Goal: Obtain resource: Obtain resource

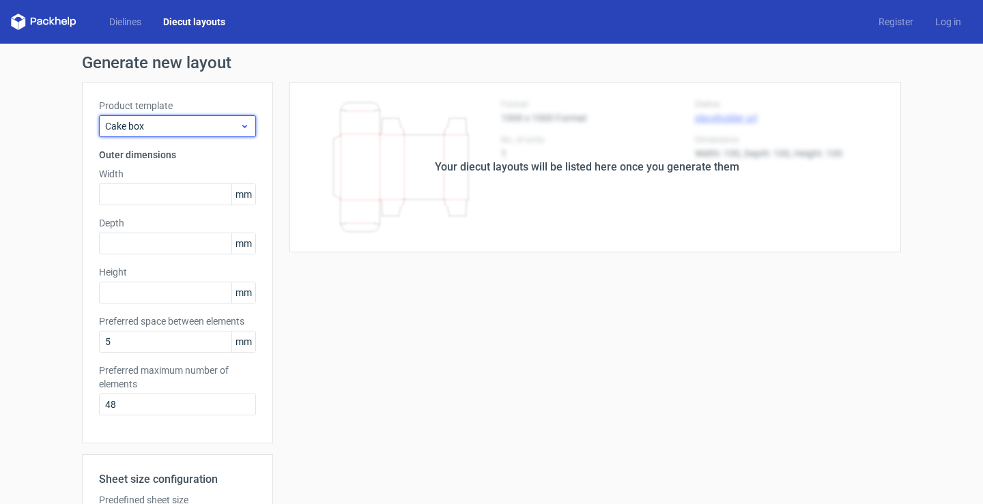
click at [188, 132] on span "Cake box" at bounding box center [172, 126] width 134 height 14
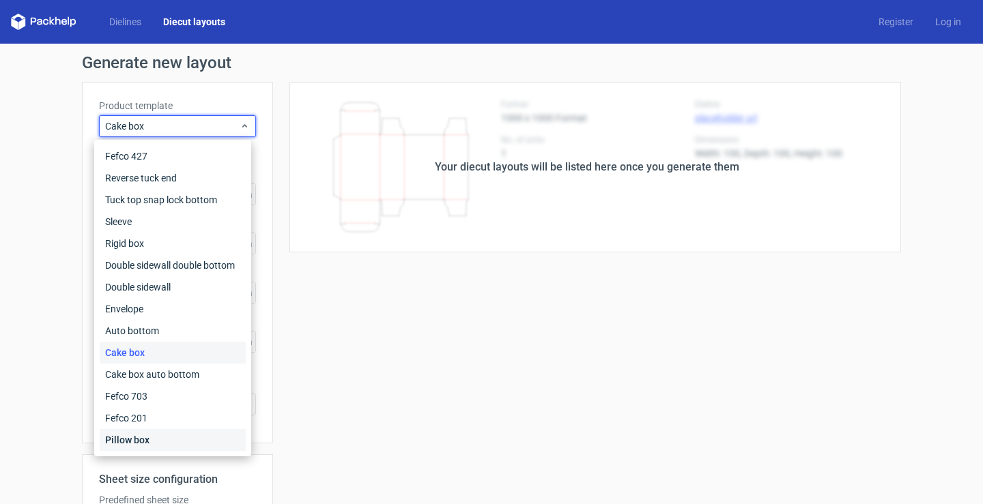
click at [180, 446] on div "Pillow box" at bounding box center [173, 440] width 146 height 22
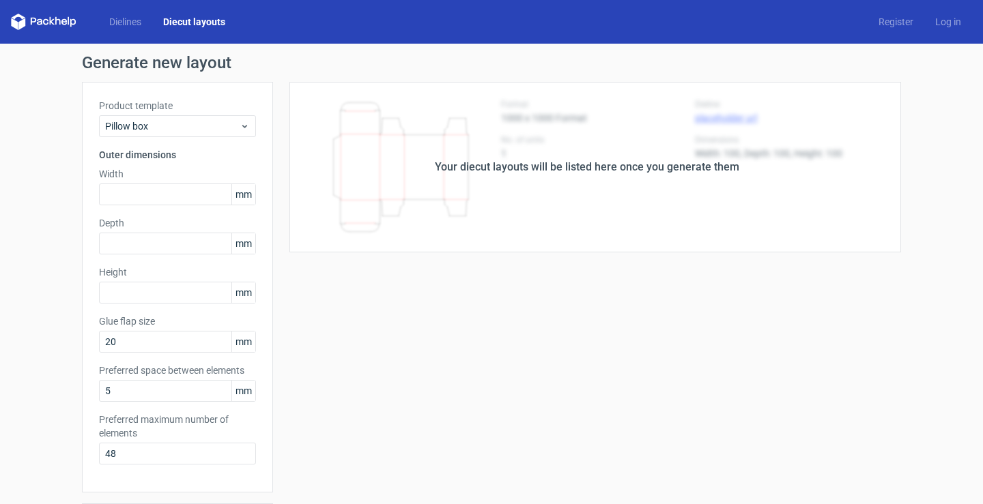
click at [532, 171] on div "Your diecut layouts will be listed here once you generate them" at bounding box center [587, 167] width 304 height 16
click at [154, 201] on input "text" at bounding box center [177, 195] width 157 height 22
type input "50"
type input "60"
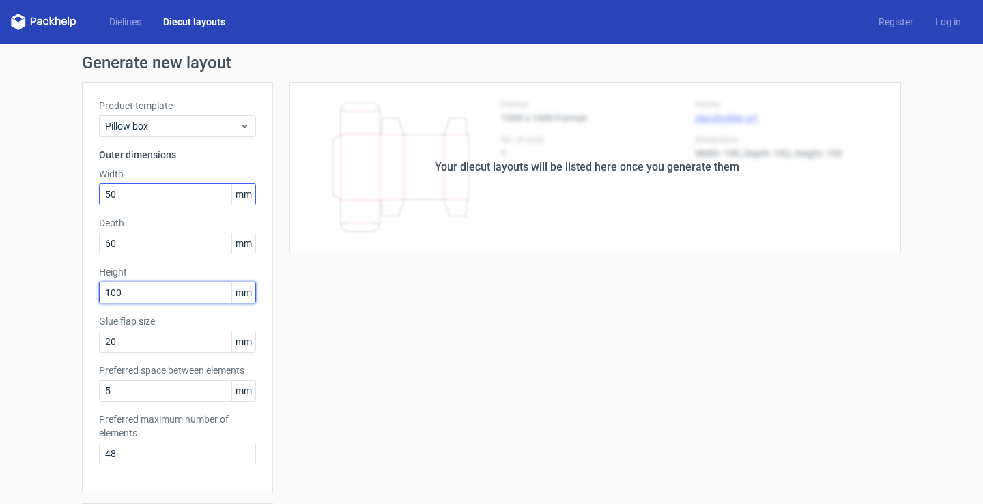
type input "100"
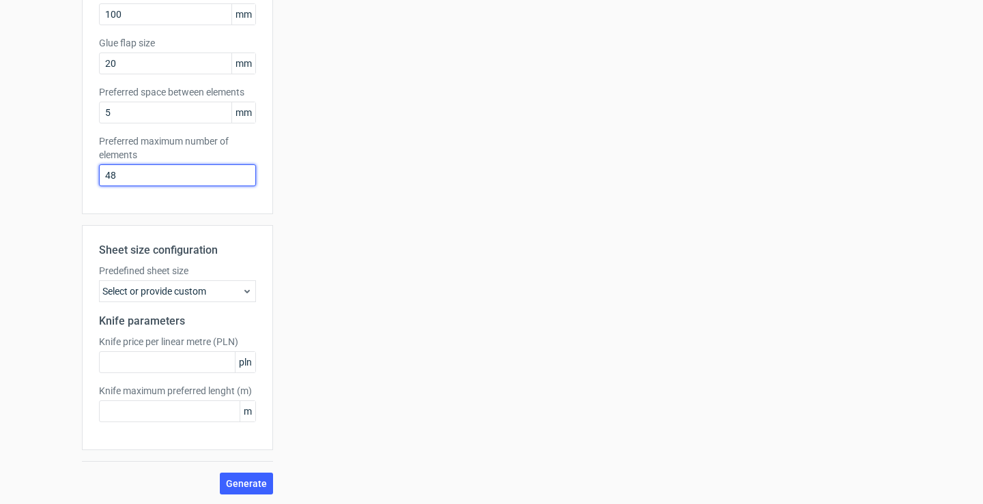
scroll to position [280, 0]
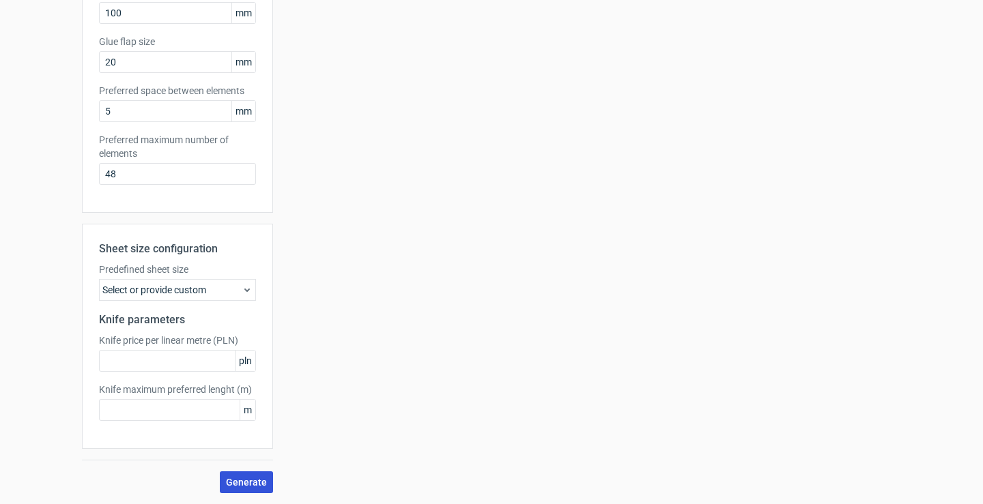
click at [231, 483] on span "Generate" at bounding box center [246, 483] width 41 height 10
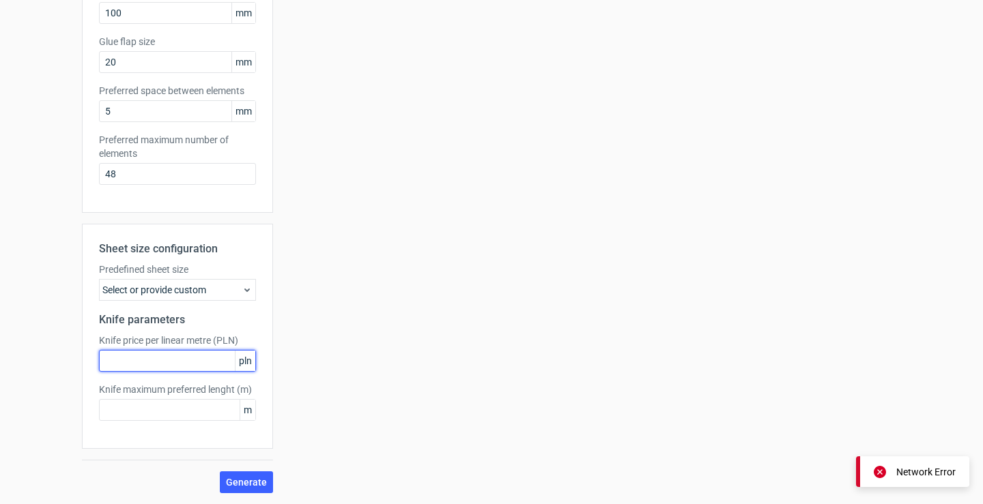
click at [165, 365] on input "text" at bounding box center [177, 361] width 157 height 22
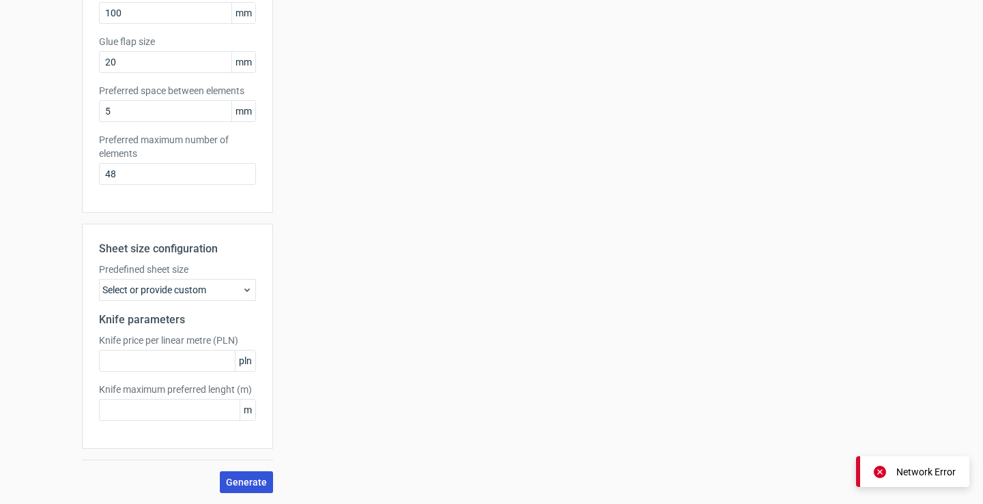
click at [248, 486] on span "Generate" at bounding box center [246, 483] width 41 height 10
click at [194, 425] on div "Sheet size configuration Predefined sheet size Select or provide custom Knife p…" at bounding box center [177, 336] width 191 height 225
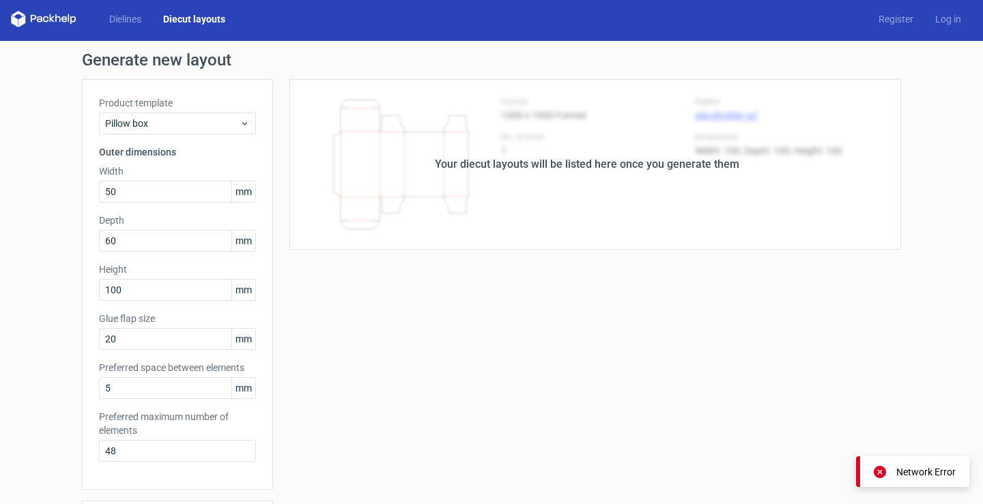
scroll to position [0, 0]
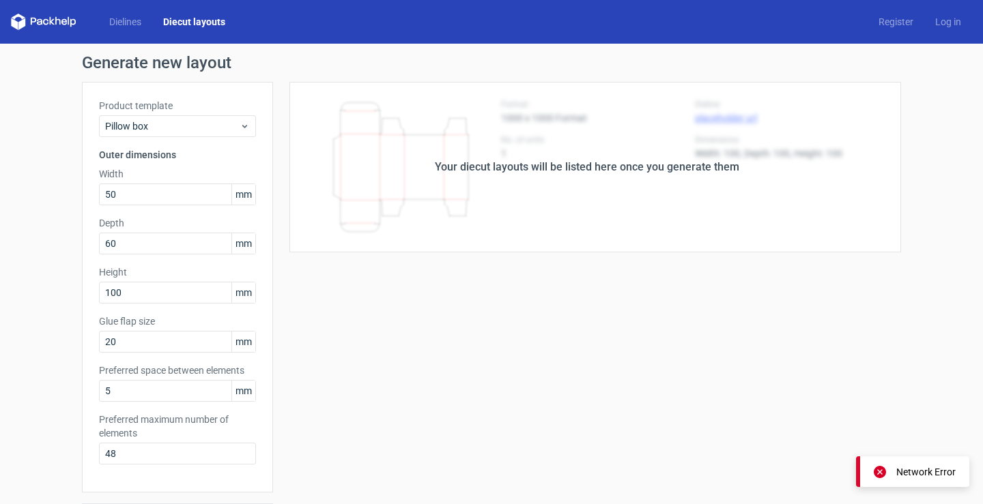
click at [519, 156] on div "Your diecut layouts will be listed here once you generate them" at bounding box center [587, 167] width 628 height 171
click at [397, 158] on div "Your diecut layouts will be listed here once you generate them" at bounding box center [587, 167] width 628 height 171
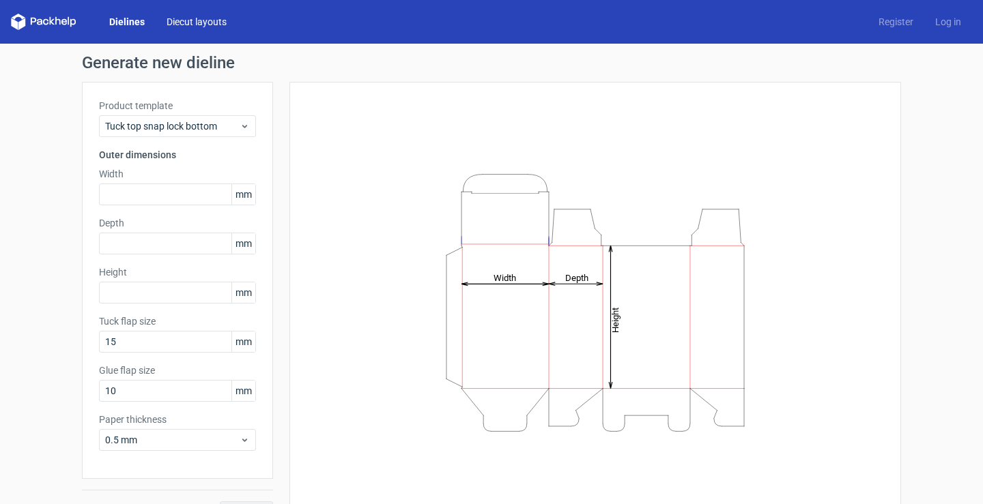
click at [187, 18] on link "Diecut layouts" at bounding box center [197, 22] width 82 height 14
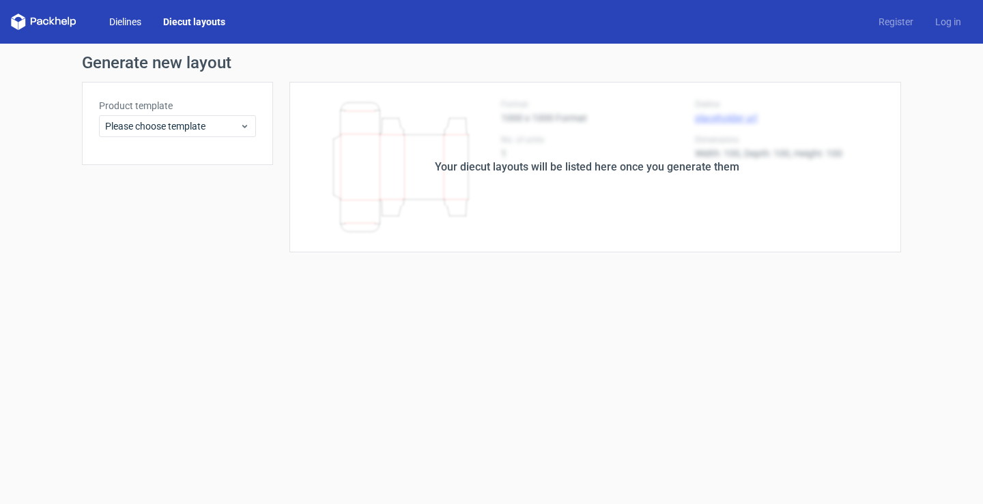
click at [127, 24] on link "Dielines" at bounding box center [125, 22] width 54 height 14
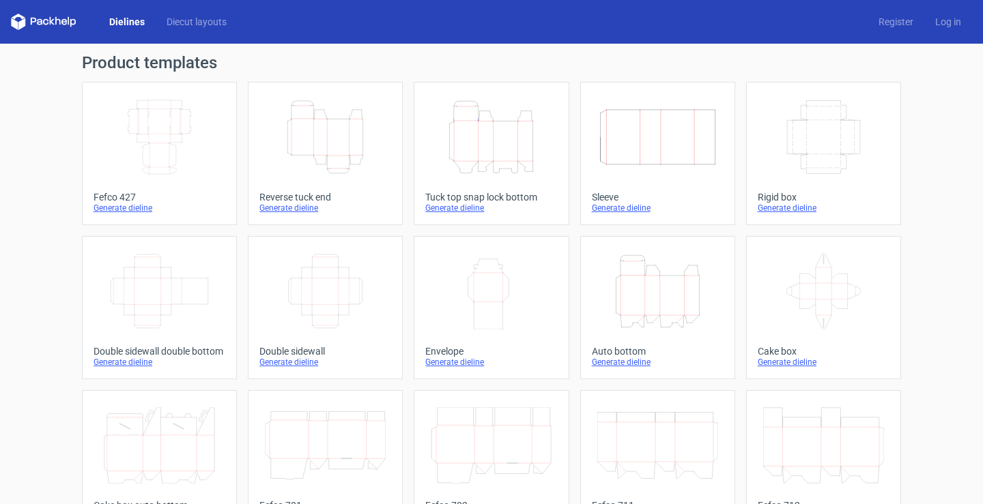
click at [23, 19] on icon at bounding box center [44, 22] width 66 height 16
click at [31, 19] on icon at bounding box center [33, 22] width 5 height 8
click at [616, 354] on div "Auto bottom" at bounding box center [658, 351] width 132 height 11
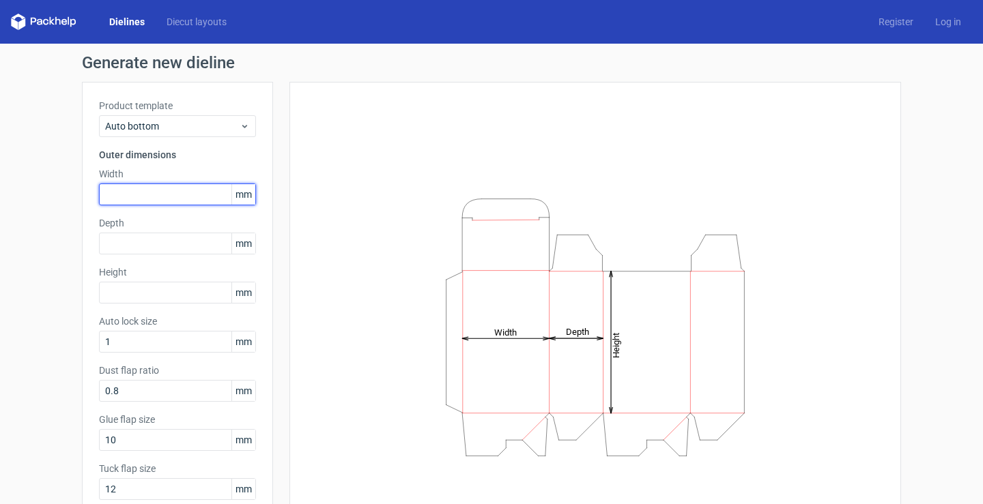
click at [163, 197] on input "text" at bounding box center [177, 195] width 157 height 22
type input "180"
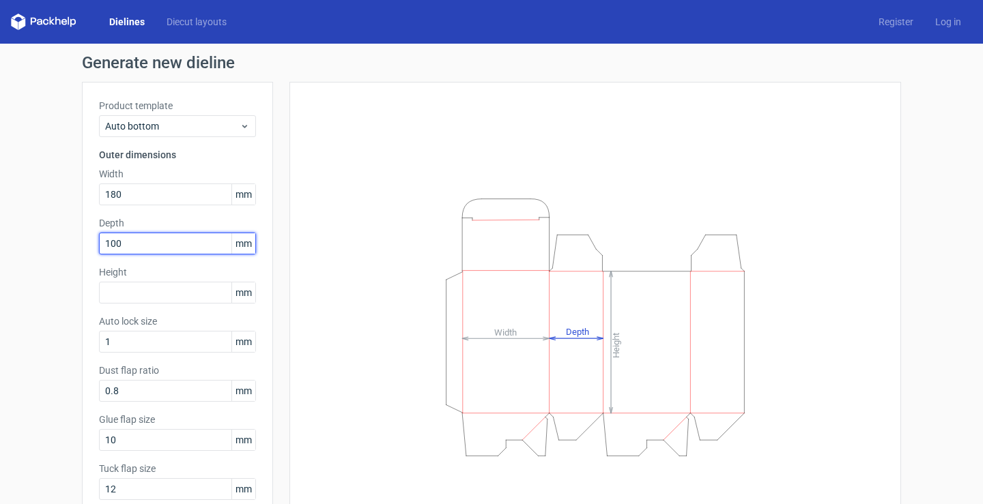
type input "100"
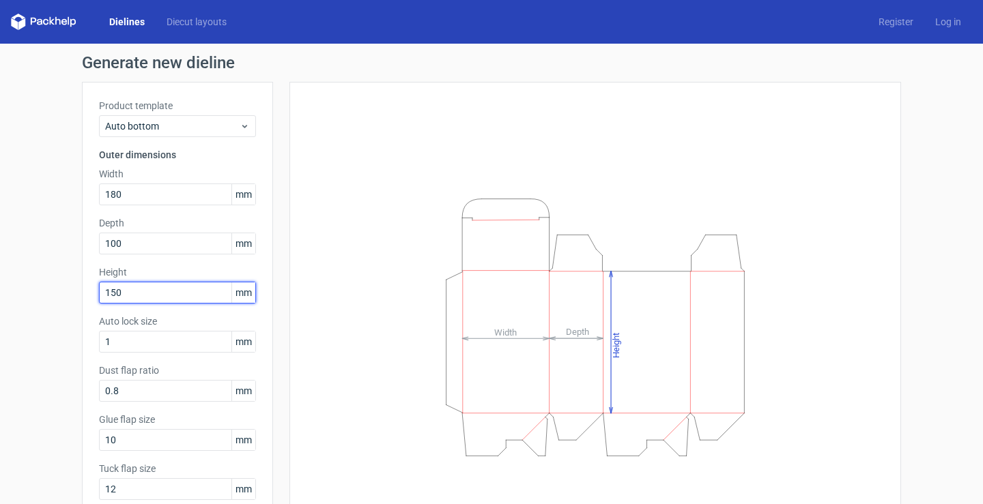
type input "150"
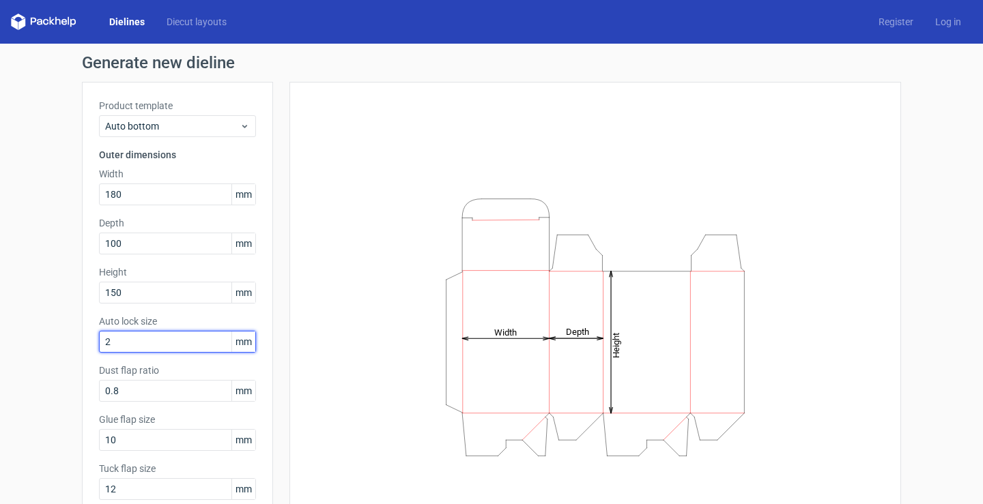
type input "2"
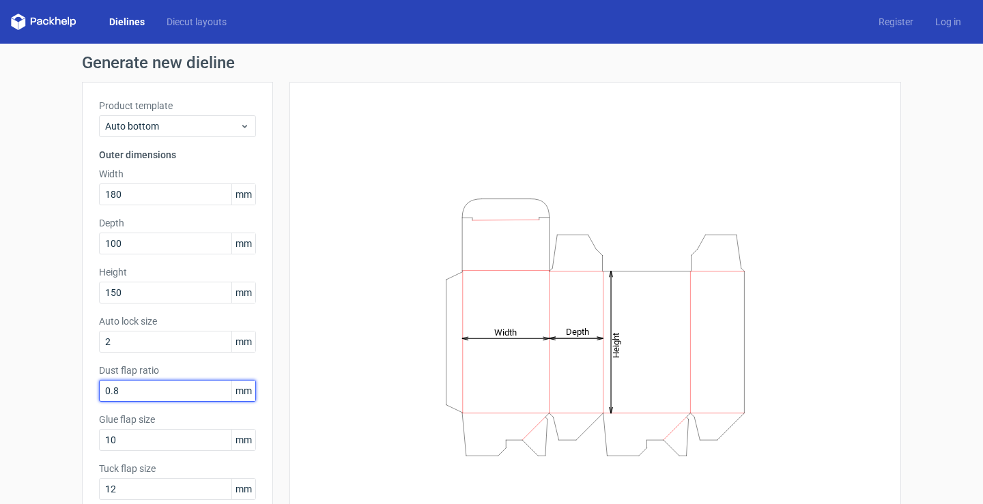
scroll to position [68, 0]
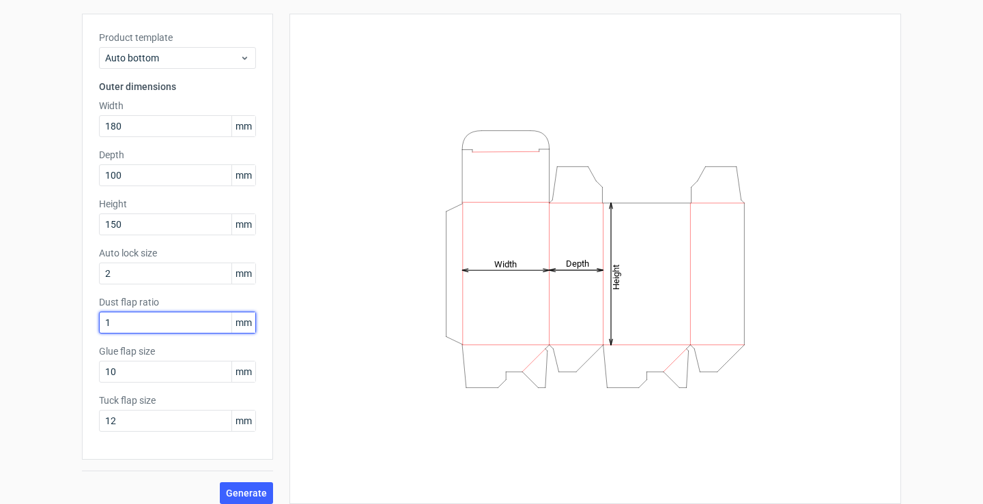
type input "1"
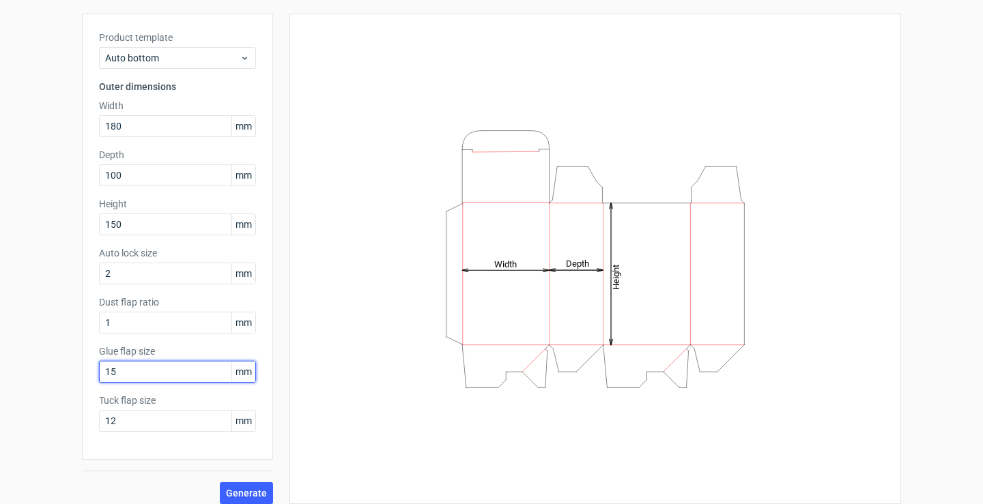
type input "15"
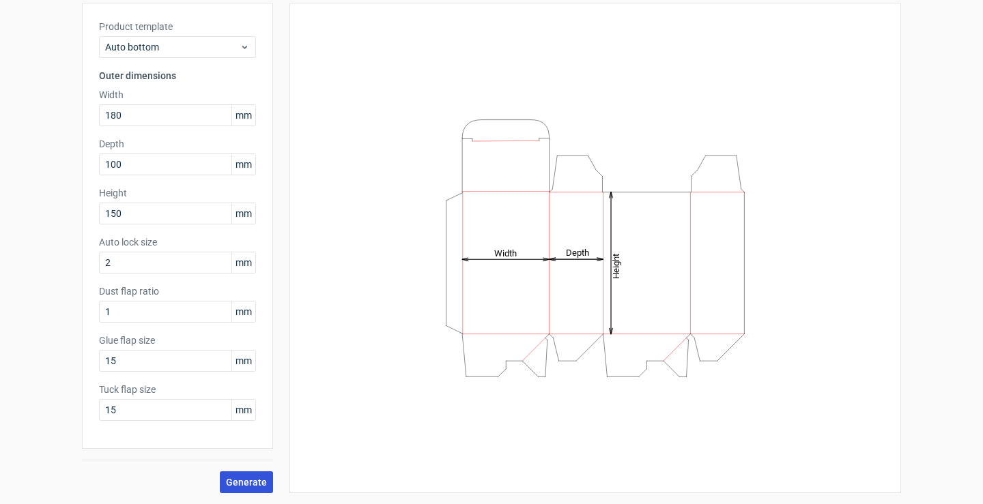
click at [253, 489] on button "Generate" at bounding box center [246, 483] width 53 height 22
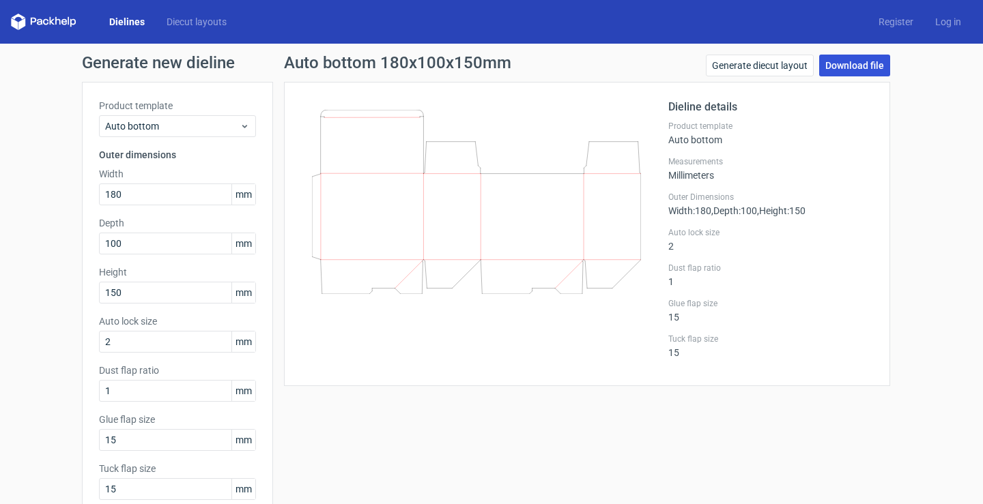
click at [853, 70] on link "Download file" at bounding box center [854, 66] width 71 height 22
